Goal: Transaction & Acquisition: Subscribe to service/newsletter

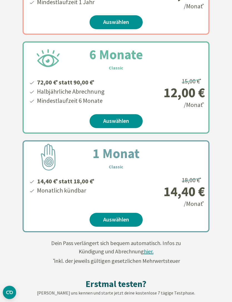
scroll to position [220, 0]
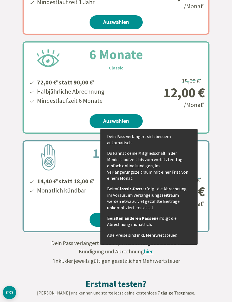
click at [148, 254] on span "hier." at bounding box center [149, 251] width 10 height 7
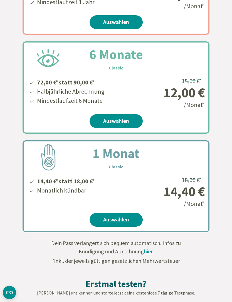
click at [203, 253] on form "Unser Bestseller 12 Monate Classic 120,00 € * statt 150,00 € * Jährlich Abrechn…" at bounding box center [116, 94] width 232 height 341
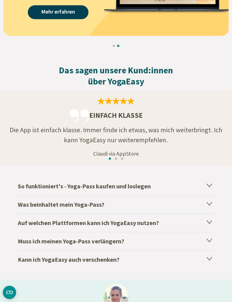
scroll to position [818, 0]
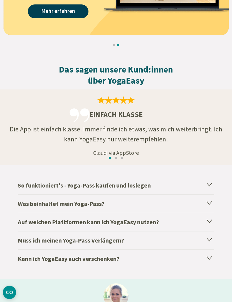
click at [208, 186] on icon at bounding box center [209, 184] width 7 height 7
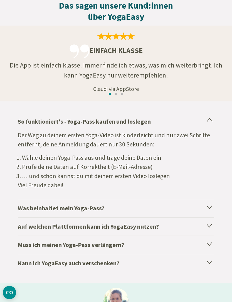
scroll to position [879, 0]
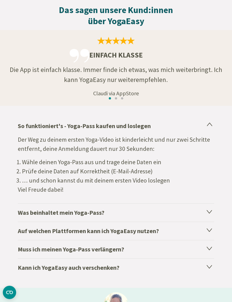
click at [212, 209] on icon at bounding box center [209, 211] width 7 height 7
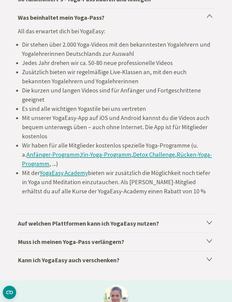
scroll to position [1004, 0]
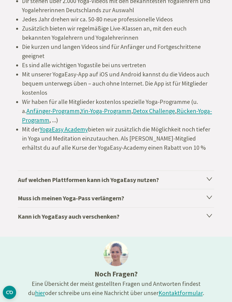
click at [29, 184] on h4 "Auf welchen Plattformen kann ich YogaEasy nutzen?" at bounding box center [116, 180] width 196 height 18
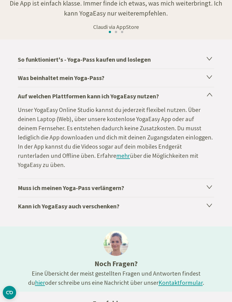
scroll to position [945, 0]
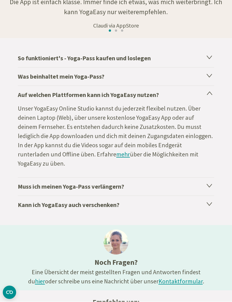
click at [29, 181] on h4 "Muss ich meinen Yoga-Pass verlängern?" at bounding box center [116, 186] width 196 height 18
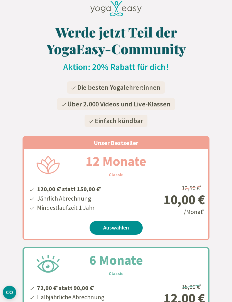
scroll to position [0, 0]
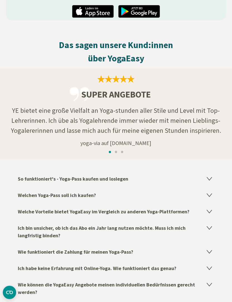
scroll to position [744, 0]
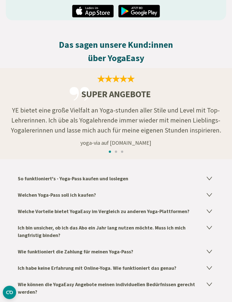
click at [27, 197] on h4 "Welchen Yoga-Pass soll ich kaufen?" at bounding box center [116, 195] width 196 height 16
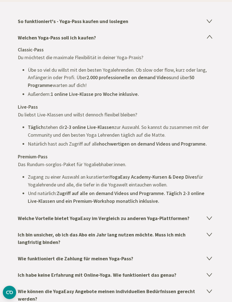
scroll to position [901, 0]
click at [209, 234] on icon at bounding box center [209, 234] width 5 height 3
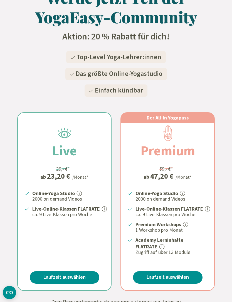
scroll to position [0, 0]
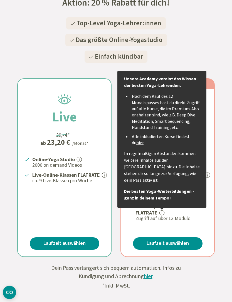
scroll to position [84, 0]
click at [219, 279] on form "Live 29,- €* ab 23,20 € /Monat* Online-Yoga Studio 2000 on demand Videos Live-O…" at bounding box center [116, 177] width 232 height 225
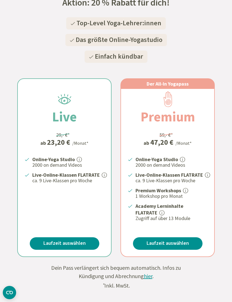
click at [225, 248] on div "Live 29,- €* ab 23,20 € /Monat* Online-Yoga Studio 2000 on demand Videos Live-O…" at bounding box center [116, 161] width 232 height 192
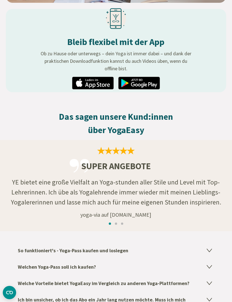
scroll to position [672, 0]
